Goal: Obtain resource: Download file/media

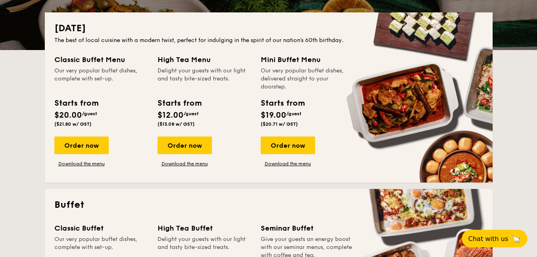
scroll to position [160, 0]
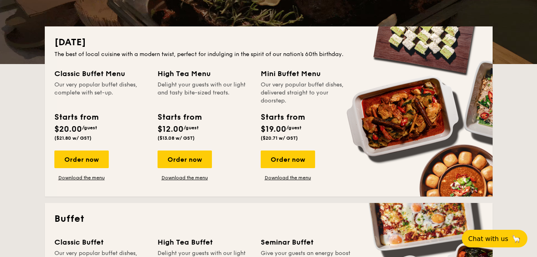
drag, startPoint x: 86, startPoint y: 70, endPoint x: 302, endPoint y: 101, distance: 218.7
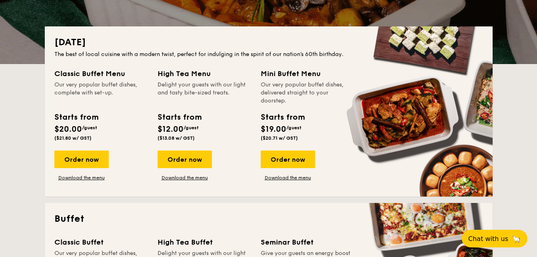
click at [302, 102] on div "Classic Buffet Menu Our very popular buffet dishes, complete with set-up. Start…" at bounding box center [268, 127] width 429 height 119
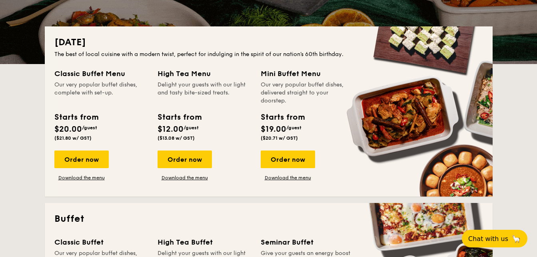
click at [302, 102] on div "Our very popular buffet dishes, delivered straight to your doorstep." at bounding box center [308, 93] width 94 height 24
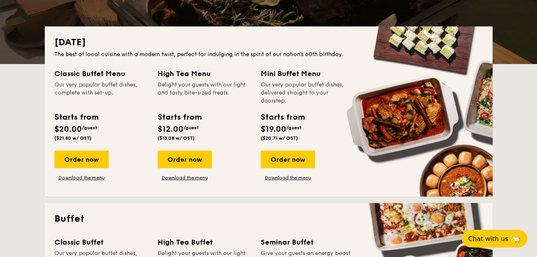
click at [143, 96] on div "Our very popular buffet dishes, complete with set-up." at bounding box center [101, 93] width 94 height 24
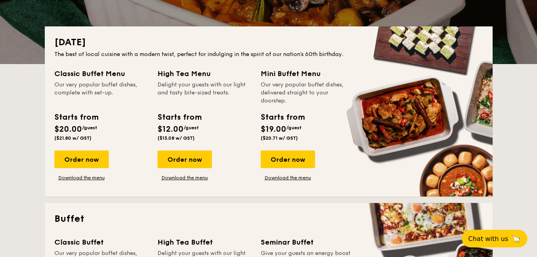
drag, startPoint x: 175, startPoint y: 90, endPoint x: 297, endPoint y: 93, distance: 122.1
click at [297, 93] on div "Classic Buffet Menu Our very popular buffet dishes, complete with set-up. Start…" at bounding box center [268, 127] width 429 height 119
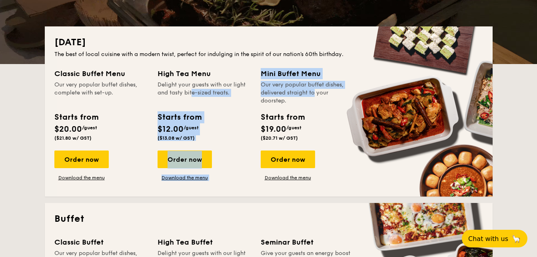
click at [297, 93] on div "Our very popular buffet dishes, delivered straight to your doorstep." at bounding box center [308, 93] width 94 height 24
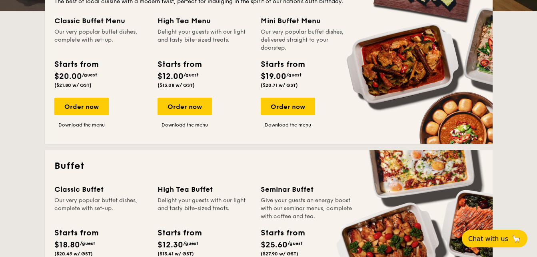
scroll to position [320, 0]
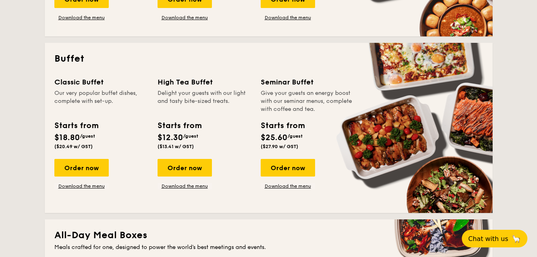
drag, startPoint x: 286, startPoint y: 94, endPoint x: 296, endPoint y: 116, distance: 24.2
click at [296, 116] on div "Seminar Buffet Give your guests an energy boost with our seminar menus, complet…" at bounding box center [308, 114] width 94 height 76
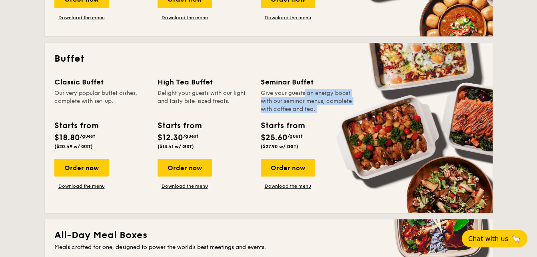
click at [296, 116] on div "Seminar Buffet Give your guests an energy boost with our seminar menus, complet…" at bounding box center [308, 114] width 94 height 76
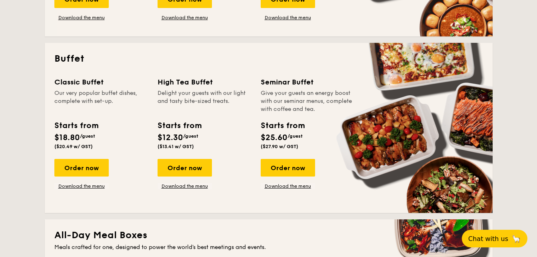
drag, startPoint x: 202, startPoint y: 88, endPoint x: 230, endPoint y: 102, distance: 30.4
click at [230, 102] on div "High Tea Buffet Delight your guests with our light and tasty bite-sized treats." at bounding box center [205, 94] width 94 height 37
click at [230, 103] on div "Delight your guests with our light and tasty bite-sized treats." at bounding box center [205, 101] width 94 height 24
drag, startPoint x: 90, startPoint y: 91, endPoint x: 102, endPoint y: 101, distance: 15.3
click at [102, 101] on div "Our very popular buffet dishes, complete with set-up." at bounding box center [101, 101] width 94 height 24
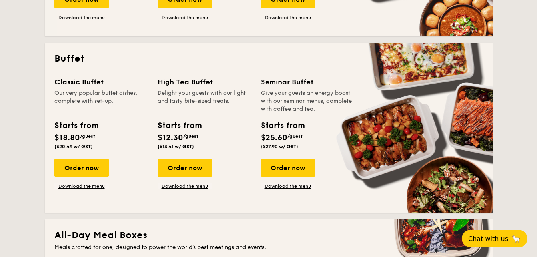
click at [102, 102] on div "Our very popular buffet dishes, complete with set-up." at bounding box center [101, 101] width 94 height 24
drag, startPoint x: 68, startPoint y: 90, endPoint x: 88, endPoint y: 105, distance: 24.0
click at [88, 105] on div "Our very popular buffet dishes, complete with set-up." at bounding box center [101, 101] width 94 height 24
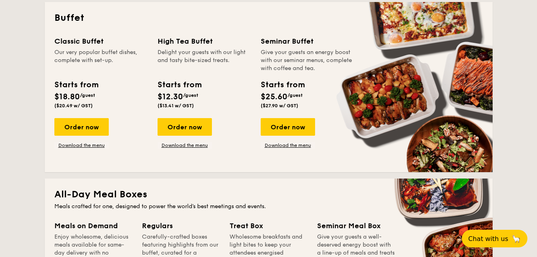
scroll to position [360, 0]
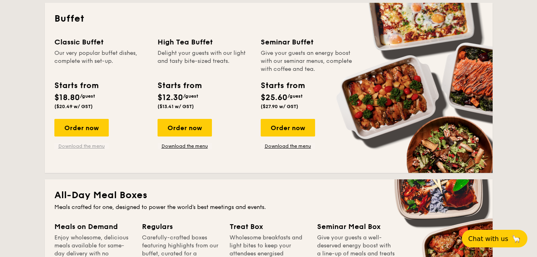
click at [96, 148] on link "Download the menu" at bounding box center [81, 146] width 54 height 6
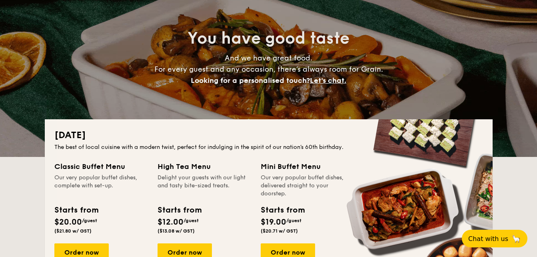
scroll to position [0, 0]
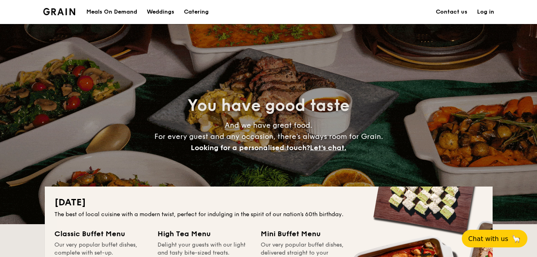
click at [197, 12] on h1 "Catering" at bounding box center [196, 12] width 25 height 24
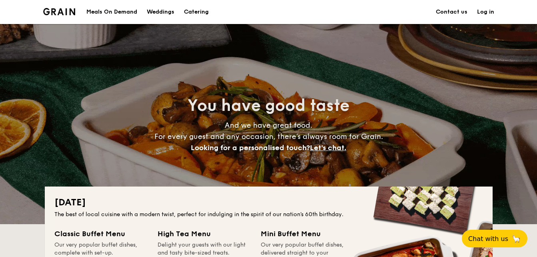
click at [198, 11] on h1 "Catering" at bounding box center [196, 12] width 25 height 24
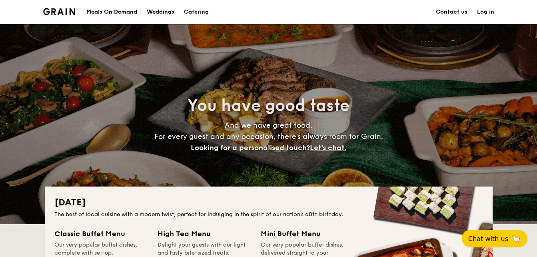
click at [198, 11] on h1 "Catering" at bounding box center [196, 12] width 25 height 24
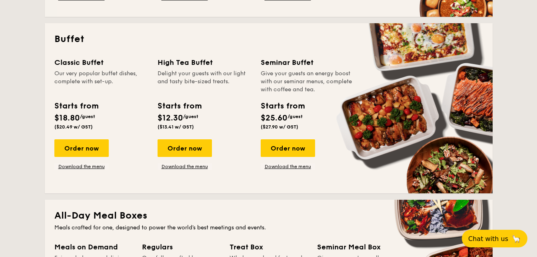
scroll to position [320, 0]
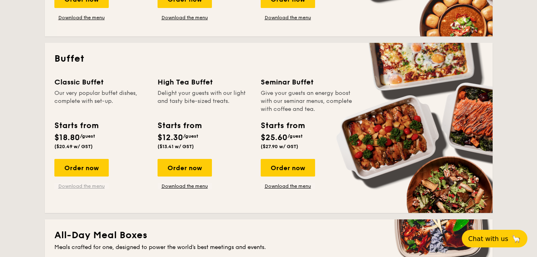
click at [82, 185] on link "Download the menu" at bounding box center [81, 186] width 54 height 6
click at [87, 183] on link "Download the menu" at bounding box center [81, 186] width 54 height 6
